Goal: Information Seeking & Learning: Learn about a topic

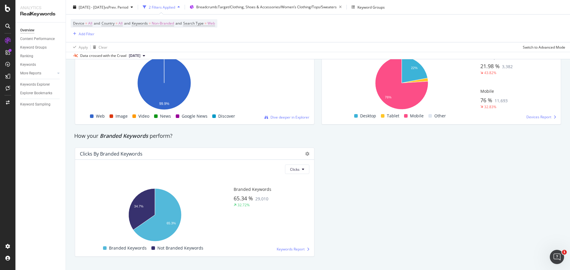
scroll to position [1065, 0]
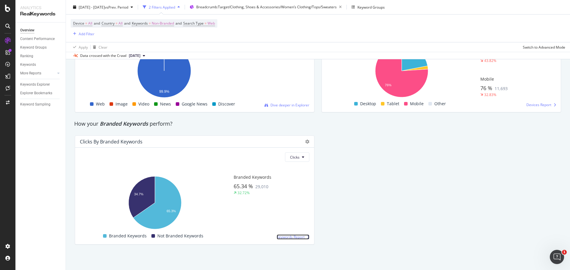
click at [301, 238] on span "Keywords Report" at bounding box center [291, 237] width 28 height 5
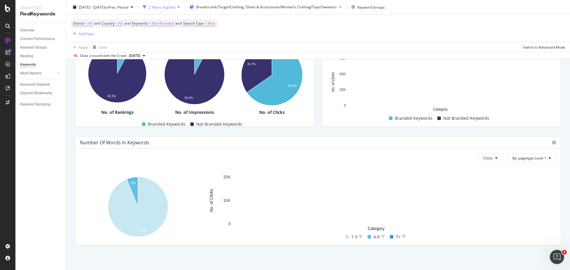
scroll to position [145, 0]
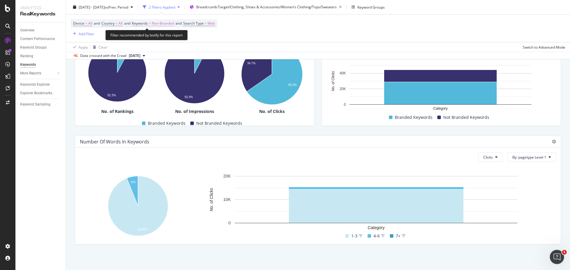
click at [167, 26] on span "Non-Branded" at bounding box center [163, 23] width 22 height 8
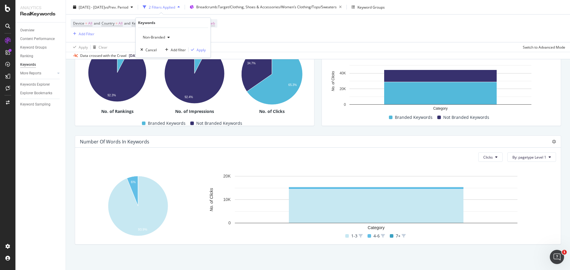
click at [168, 34] on div "Non-Branded" at bounding box center [156, 37] width 32 height 9
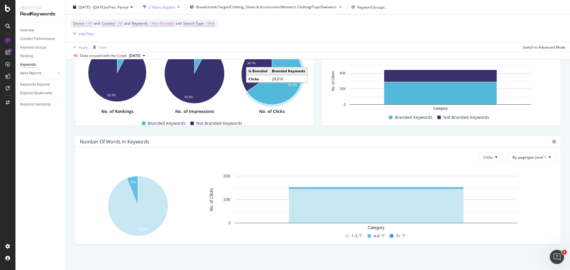
click at [329, 127] on div "Branded Keywords By pagetype Level 1 Clicks By: pagetype Level 1 Hold CTRL whil…" at bounding box center [441, 71] width 247 height 119
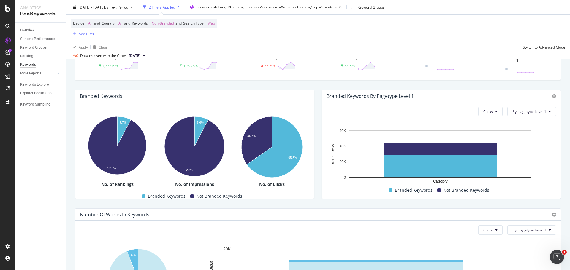
scroll to position [52, 0]
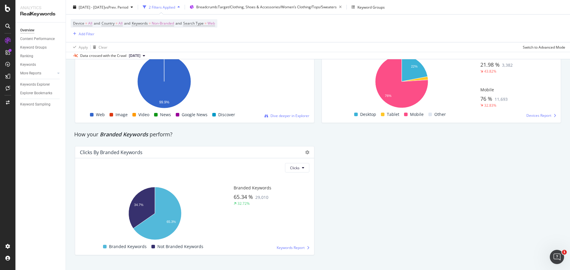
scroll to position [1065, 0]
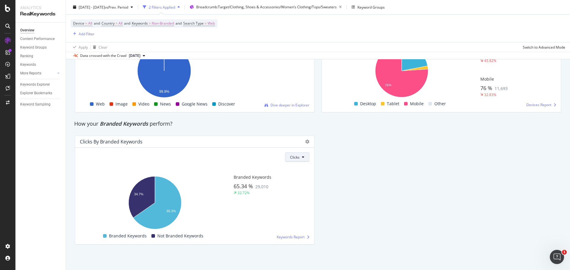
click at [292, 155] on span "Clicks" at bounding box center [294, 157] width 9 height 5
click at [306, 141] on icon at bounding box center [307, 142] width 4 height 4
click at [321, 172] on span "Export as CSV" at bounding box center [331, 173] width 27 height 5
click at [305, 144] on icon at bounding box center [307, 142] width 4 height 4
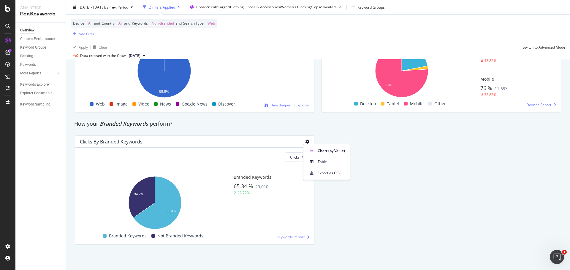
click at [305, 142] on icon at bounding box center [307, 142] width 4 height 4
click at [313, 164] on span at bounding box center [311, 162] width 7 height 7
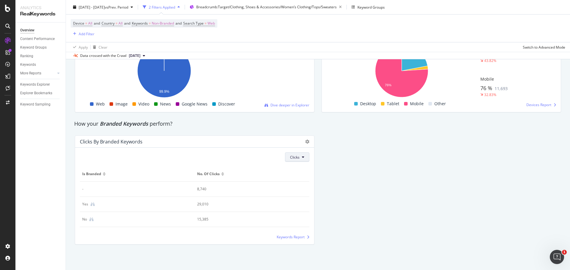
click at [294, 157] on span "Clicks" at bounding box center [294, 157] width 9 height 5
click at [300, 180] on span "Impressions" at bounding box center [298, 180] width 20 height 5
click at [280, 156] on span "Impressions" at bounding box center [289, 157] width 20 height 5
click at [280, 166] on div "Clicks" at bounding box center [288, 169] width 30 height 9
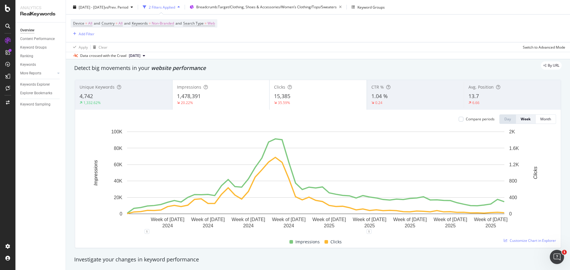
scroll to position [0, 0]
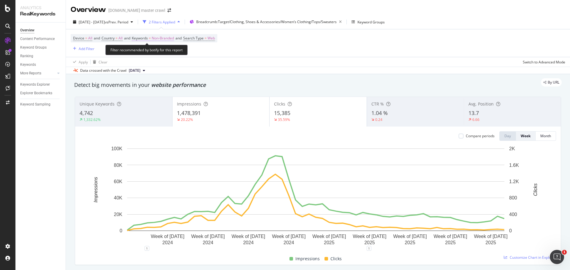
click at [168, 41] on span "Non-Branded" at bounding box center [163, 38] width 22 height 8
click at [164, 53] on span "Non-Branded" at bounding box center [152, 52] width 25 height 5
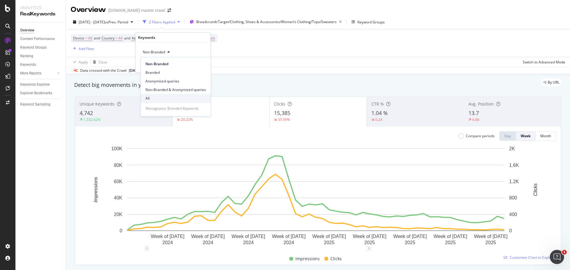
click at [155, 102] on div "All" at bounding box center [176, 98] width 70 height 9
click at [200, 62] on button "Apply" at bounding box center [197, 65] width 17 height 6
